Goal: Navigation & Orientation: Find specific page/section

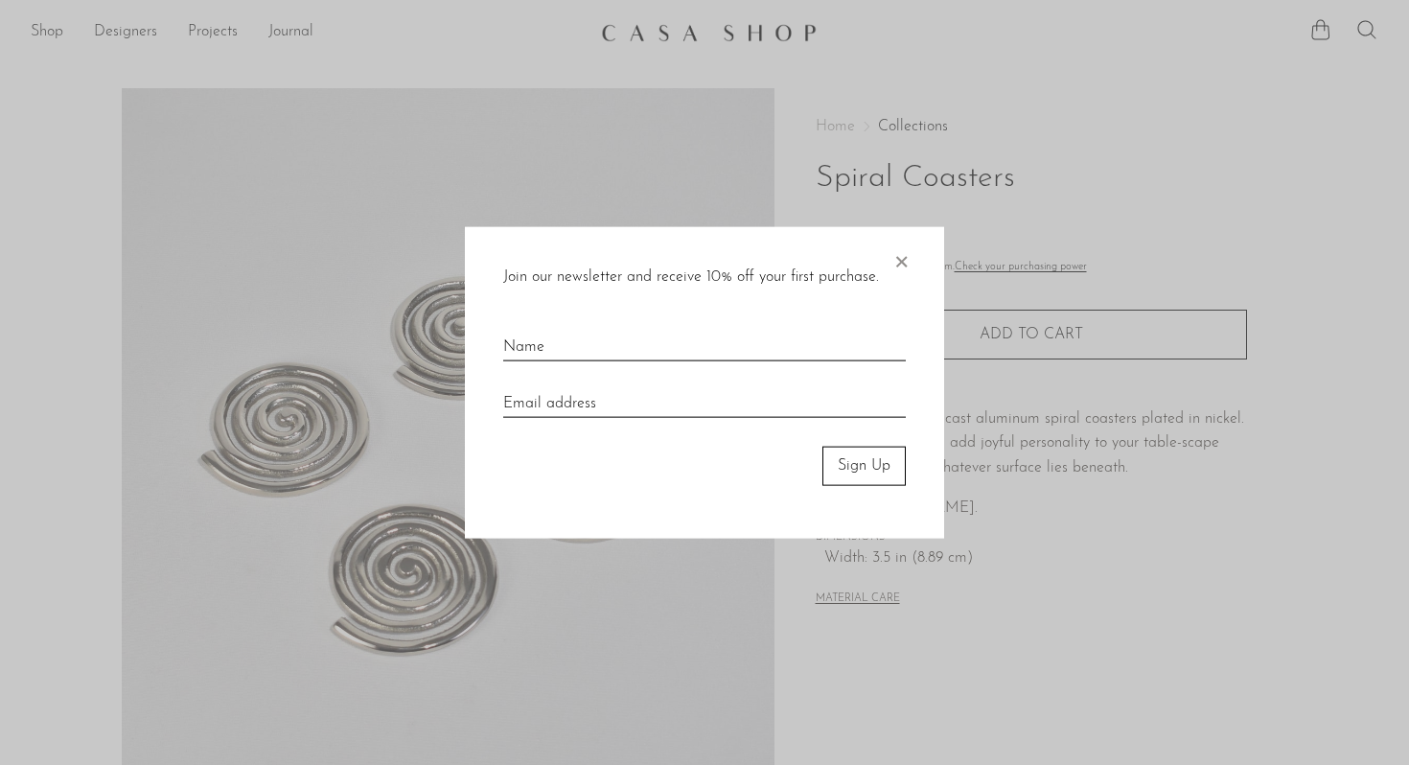
click at [905, 256] on span "×" at bounding box center [900, 257] width 19 height 61
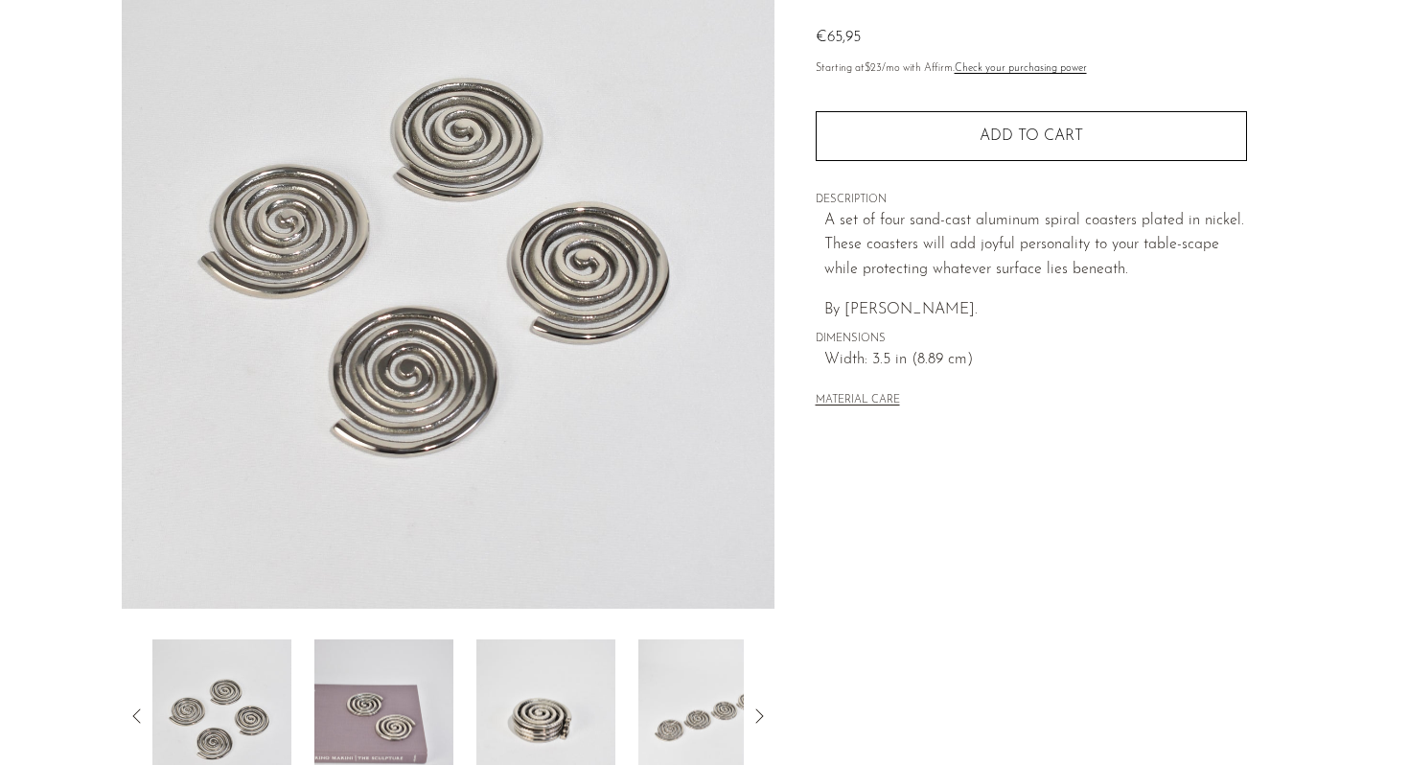
scroll to position [483, 0]
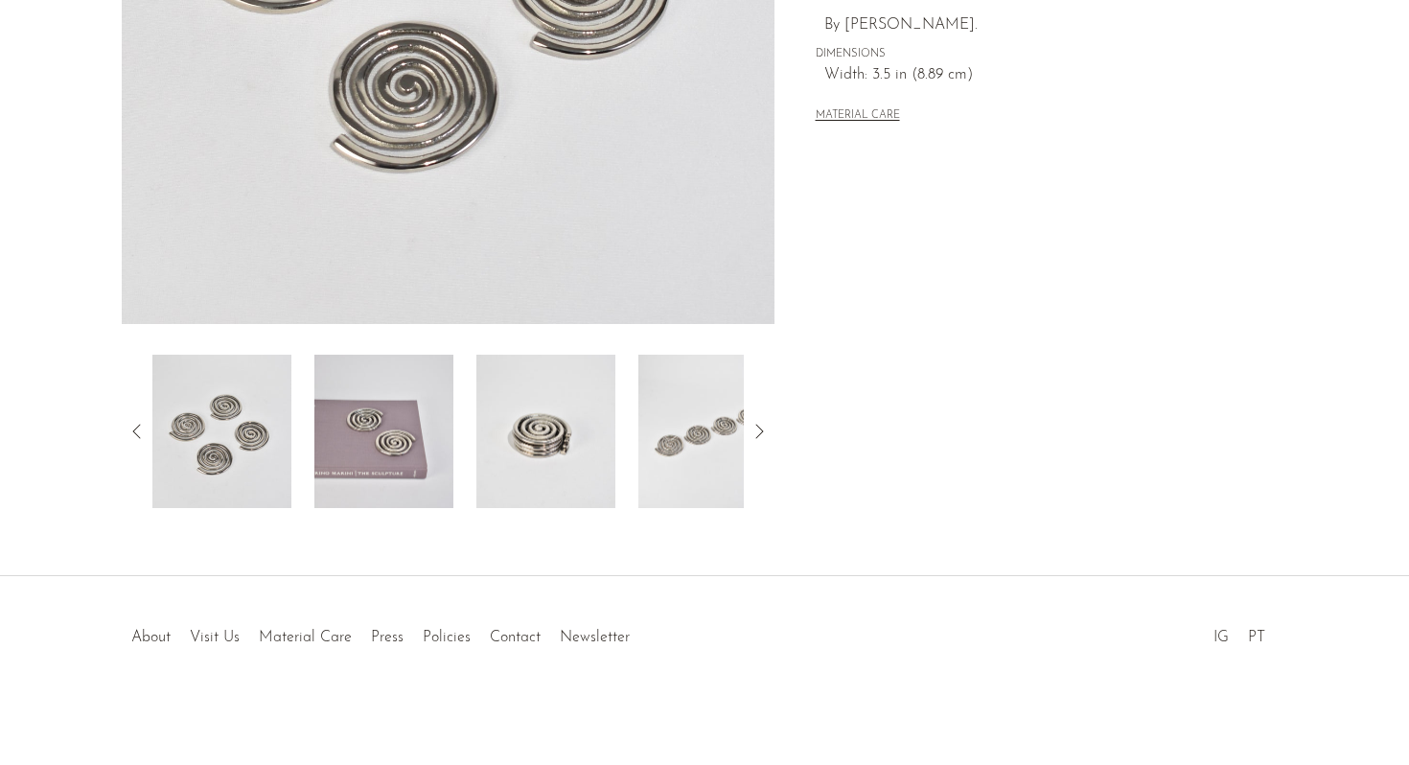
click at [384, 449] on img at bounding box center [383, 431] width 139 height 153
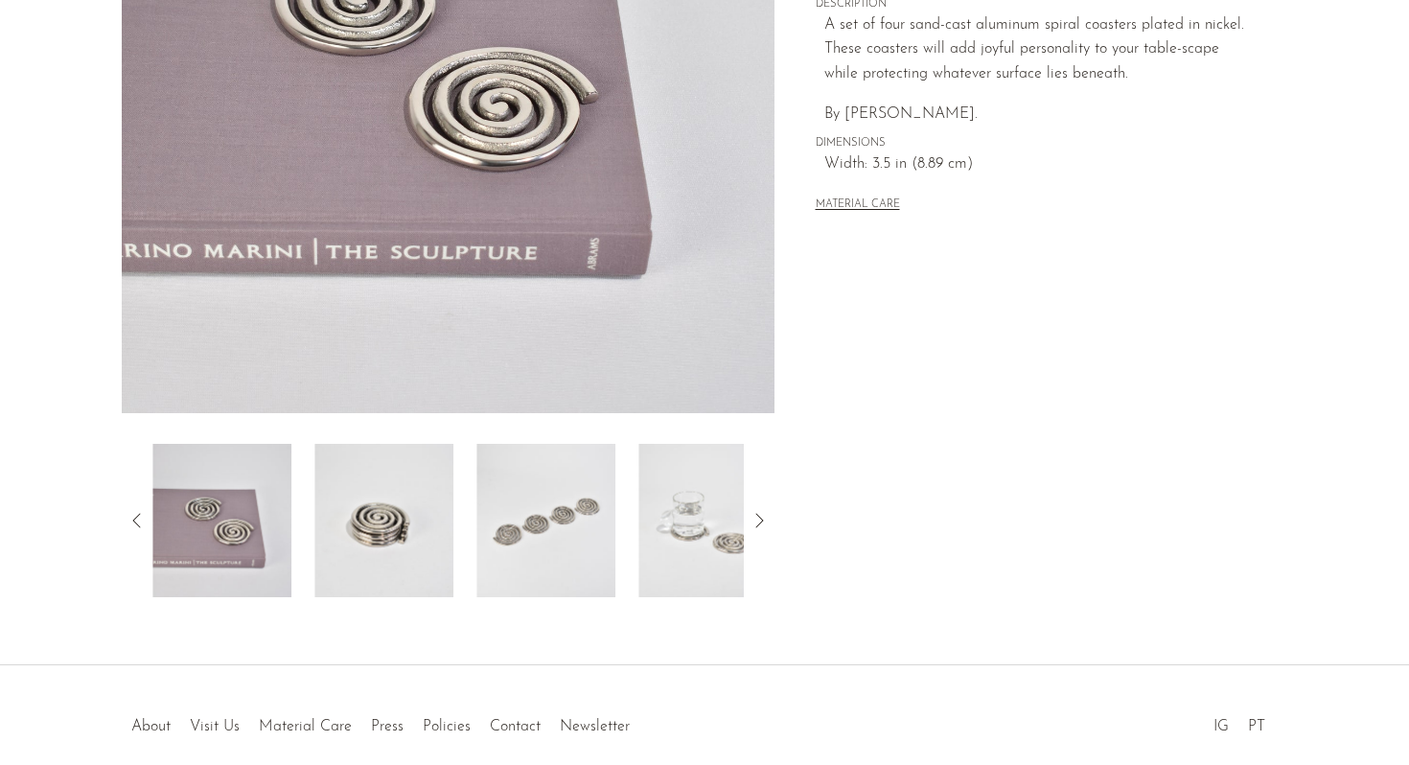
scroll to position [256, 0]
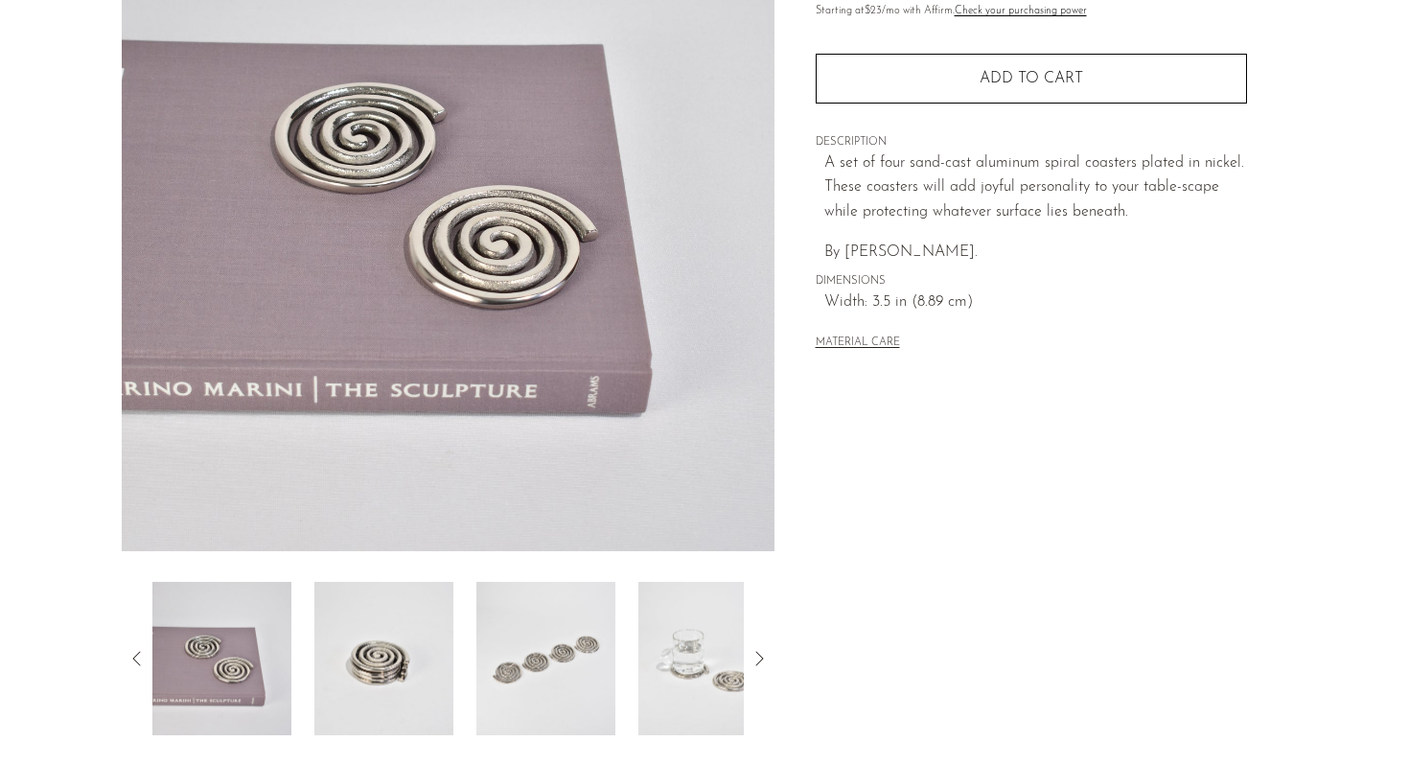
click at [402, 635] on img at bounding box center [383, 658] width 139 height 153
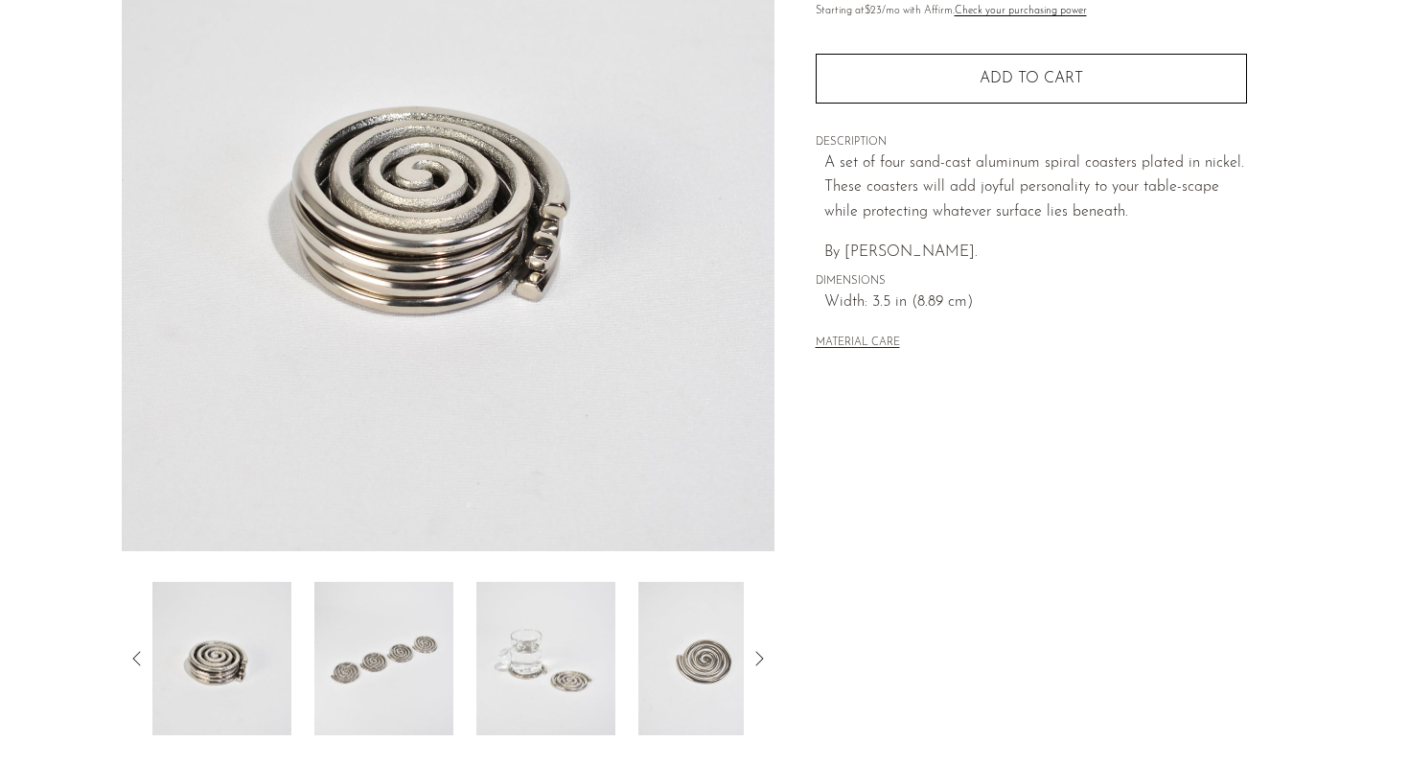
click at [402, 633] on img at bounding box center [383, 658] width 139 height 153
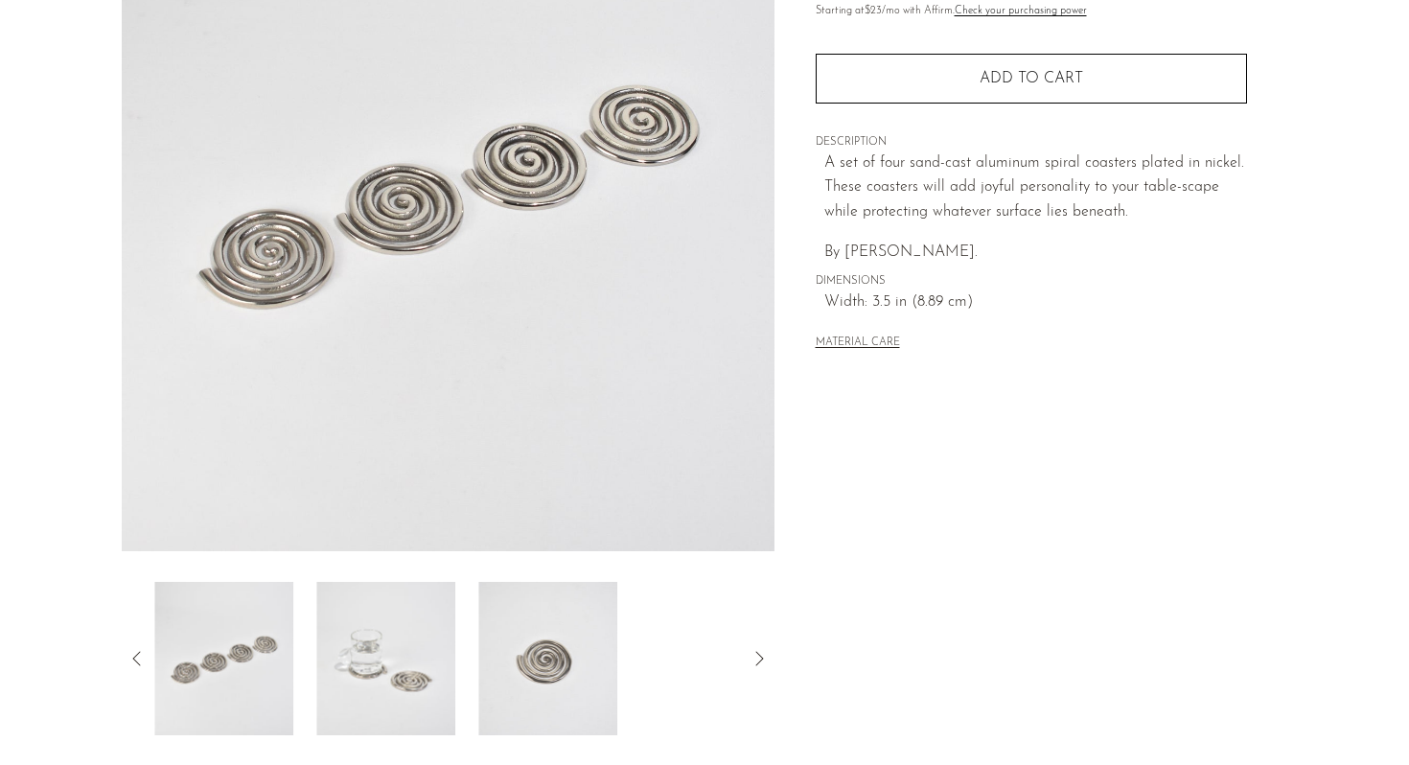
click at [413, 637] on img at bounding box center [385, 658] width 139 height 153
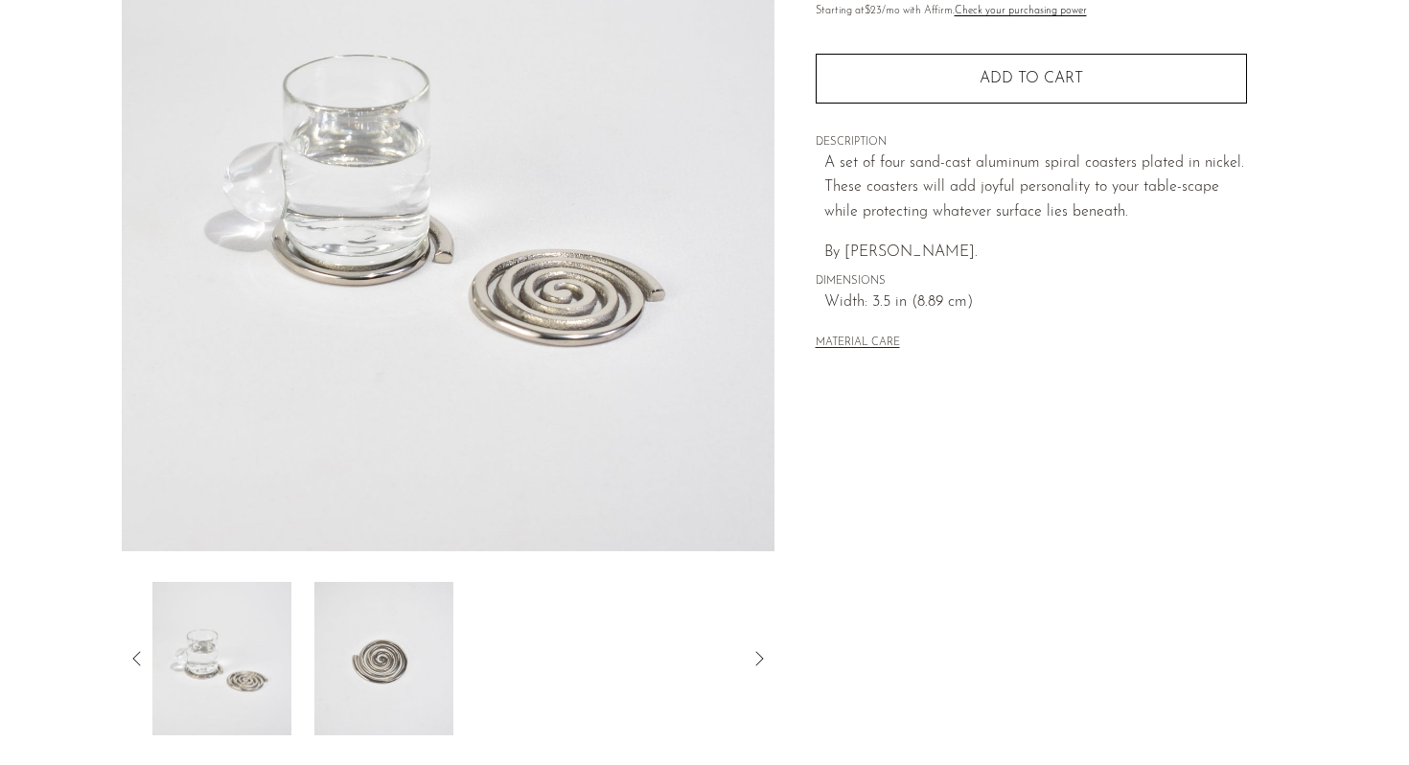
click at [413, 637] on img at bounding box center [383, 658] width 139 height 153
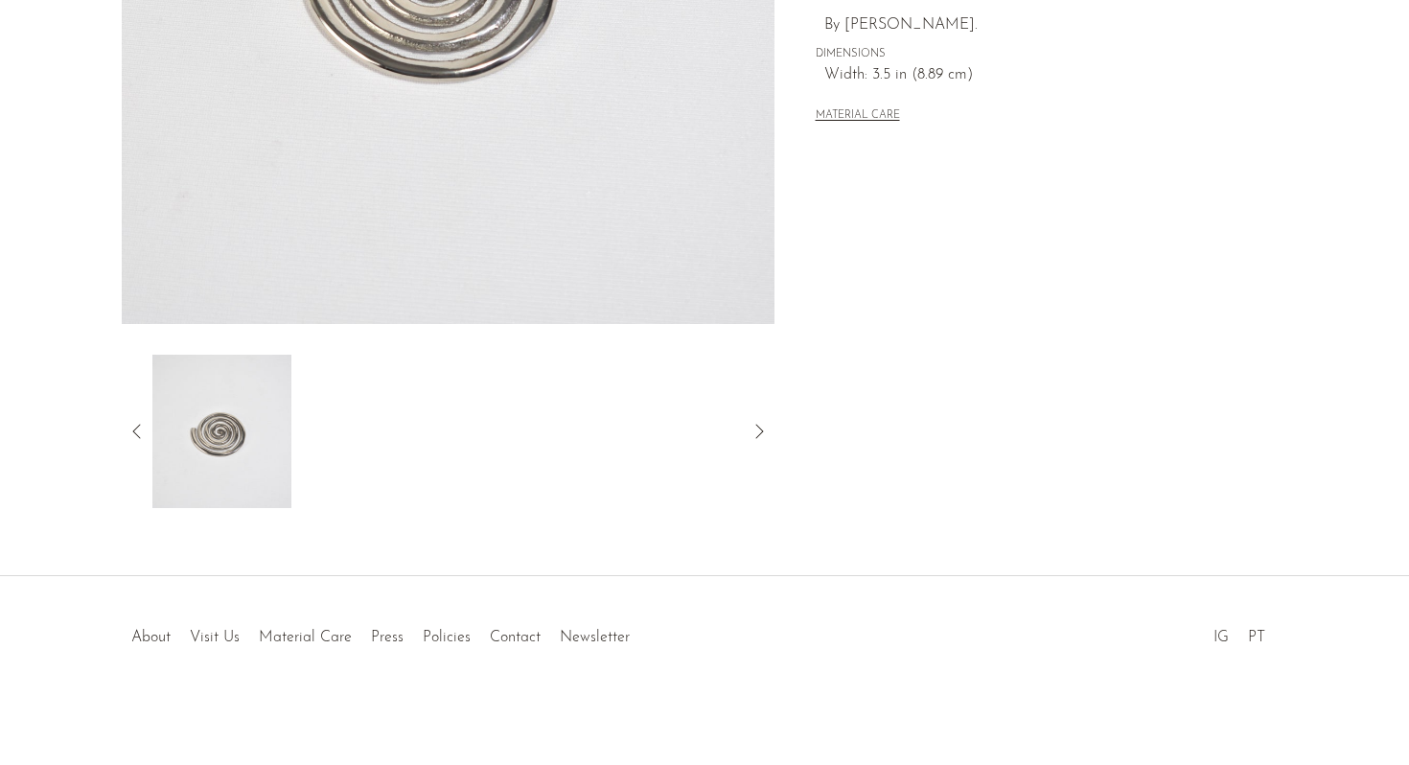
scroll to position [0, 0]
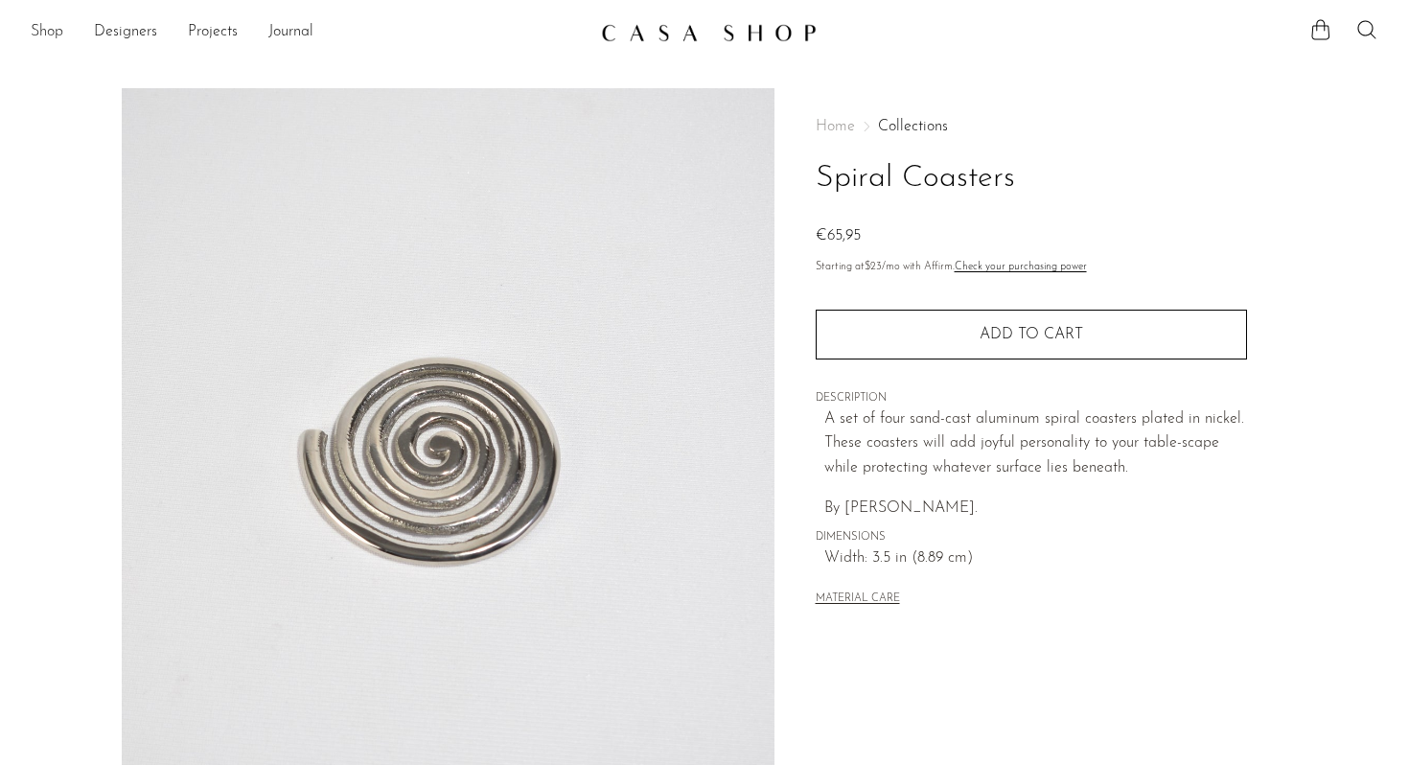
click at [44, 28] on link "Shop" at bounding box center [47, 32] width 33 height 25
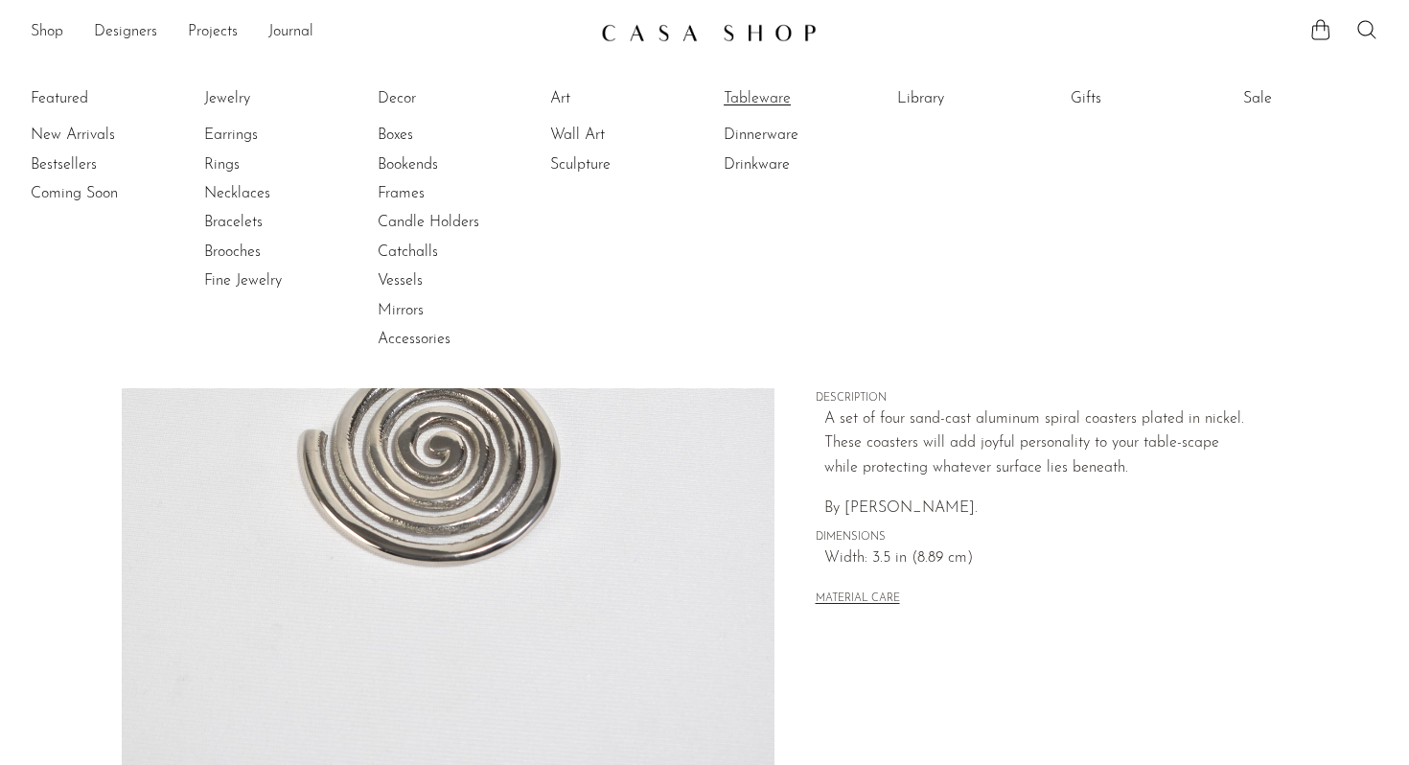
click at [744, 93] on link "Tableware" at bounding box center [796, 98] width 144 height 21
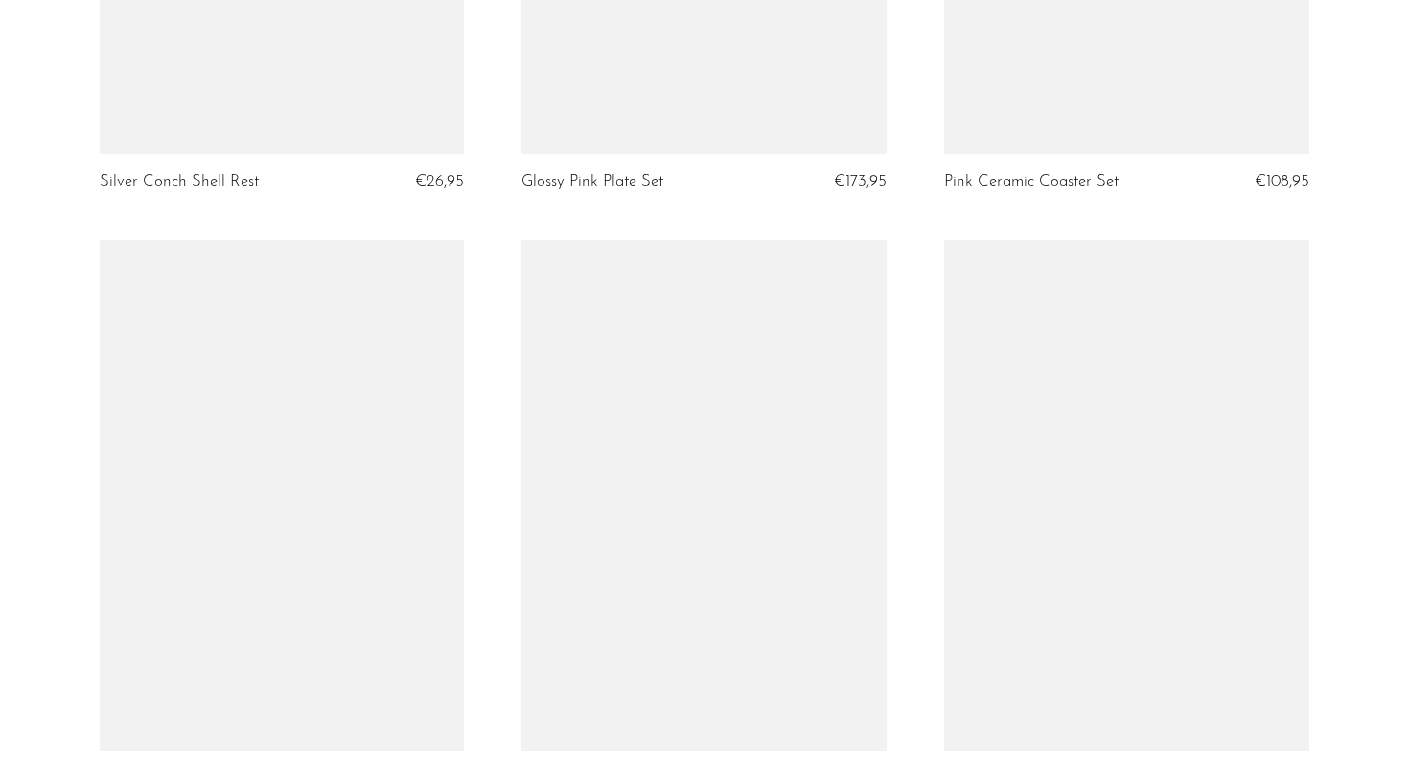
scroll to position [6632, 0]
